Goal: Navigation & Orientation: Find specific page/section

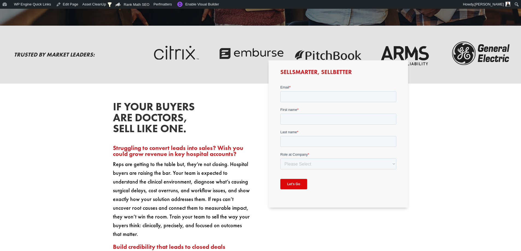
scroll to position [273, 0]
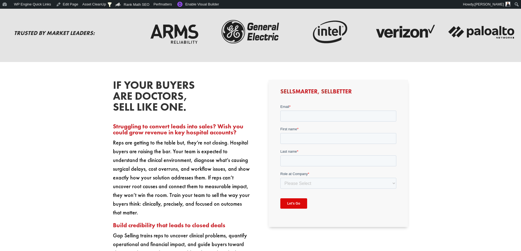
scroll to position [273, 0]
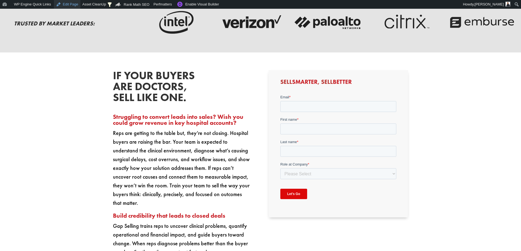
click at [64, 5] on link "Edit Page" at bounding box center [67, 4] width 27 height 9
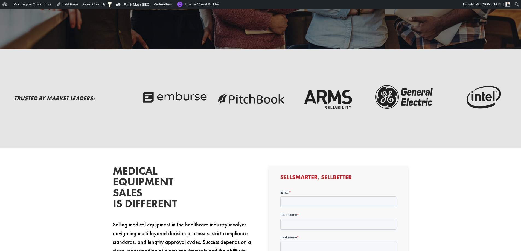
scroll to position [218, 0]
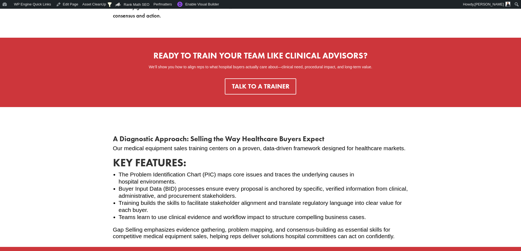
scroll to position [628, 0]
